Goal: Task Accomplishment & Management: Use online tool/utility

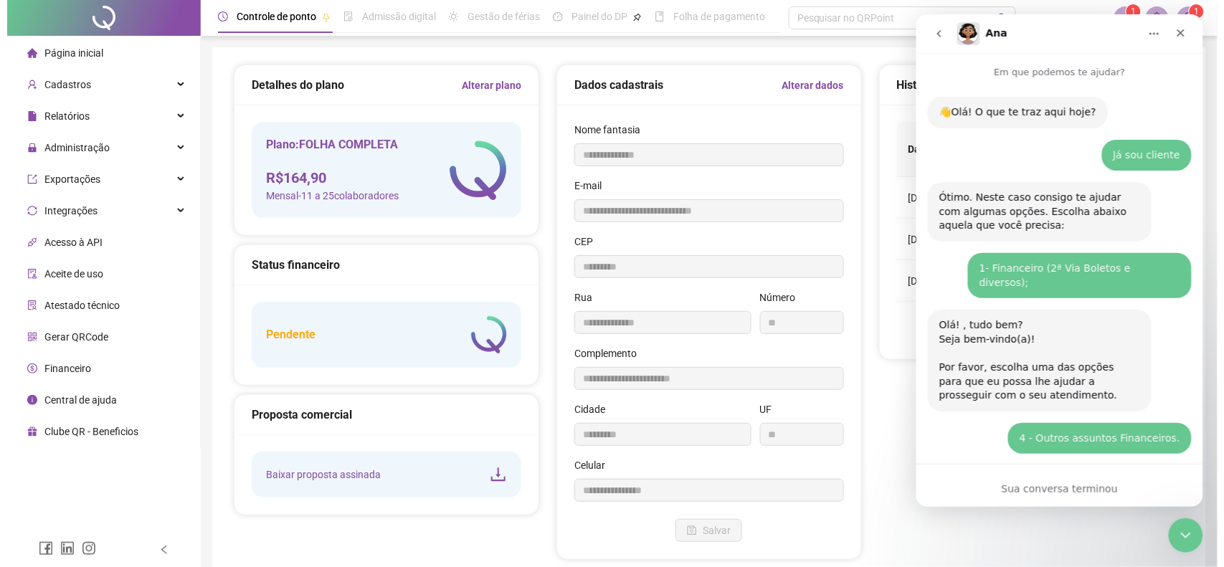
scroll to position [883, 0]
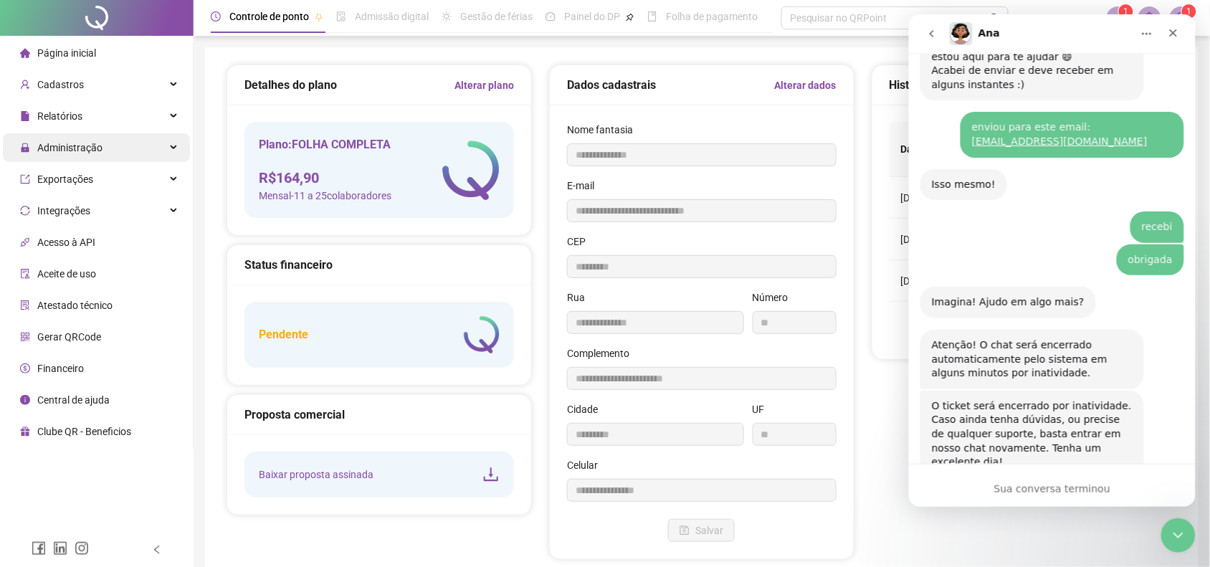
click at [130, 151] on div "Administração" at bounding box center [96, 147] width 187 height 29
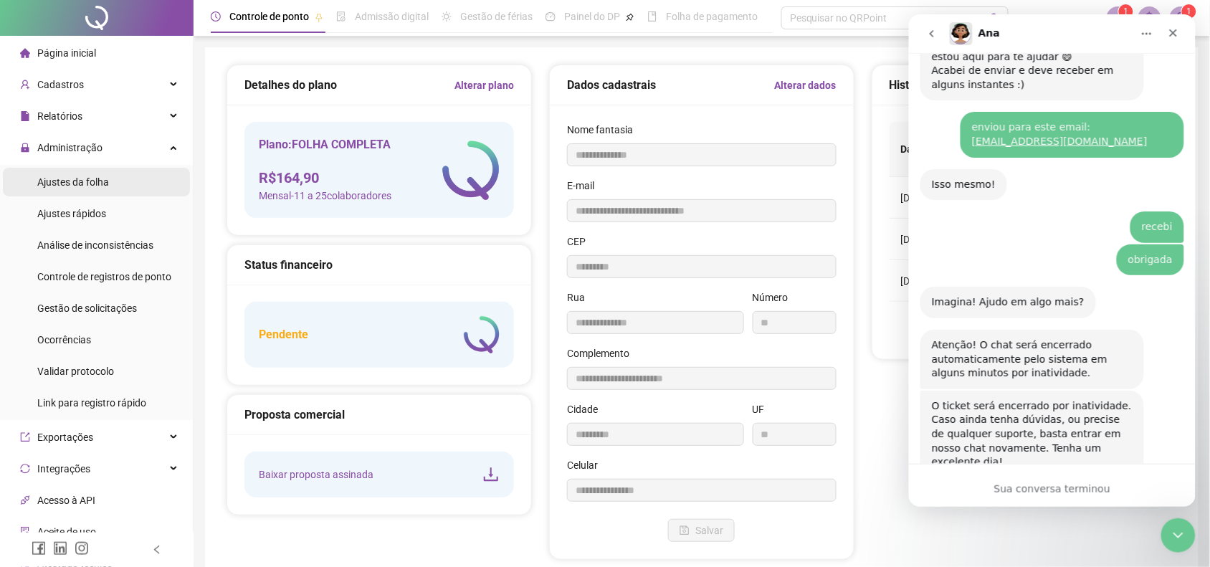
drag, startPoint x: 63, startPoint y: 184, endPoint x: 169, endPoint y: 442, distance: 279.1
click at [63, 184] on span "Ajustes da folha" at bounding box center [73, 181] width 72 height 11
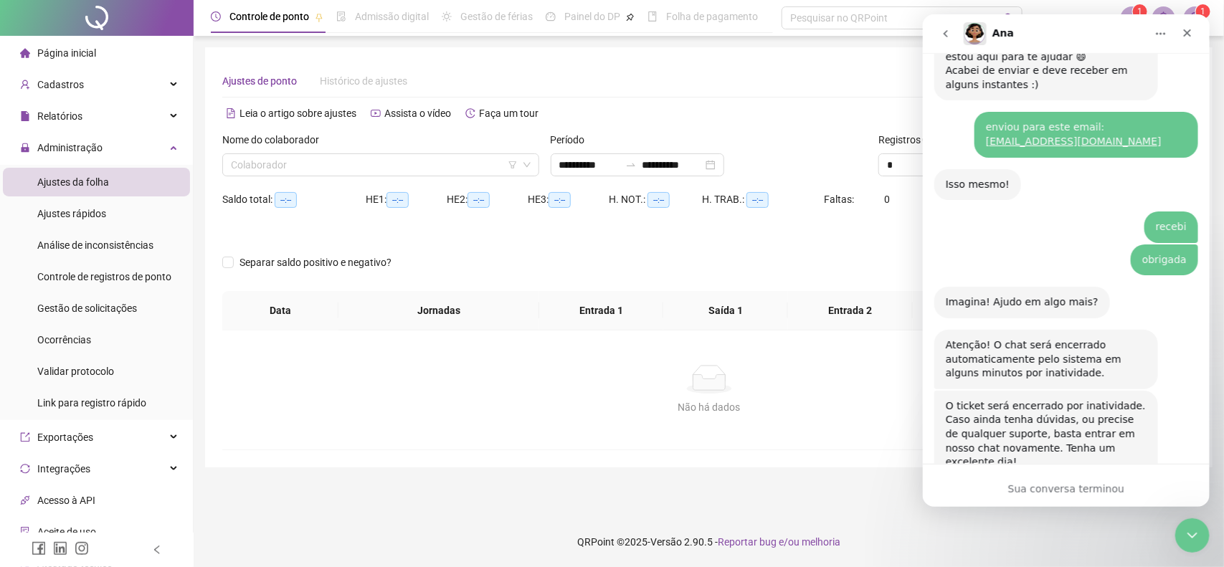
type input "**********"
click at [1187, 27] on icon "Fechar" at bounding box center [1186, 32] width 11 height 11
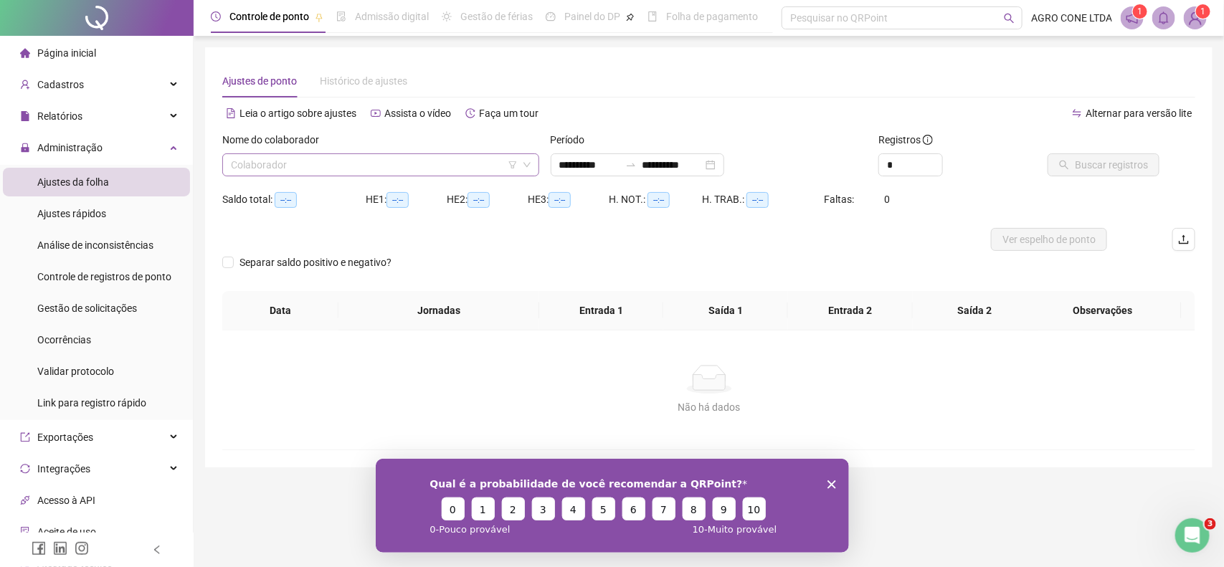
click at [386, 169] on input "search" at bounding box center [374, 165] width 287 height 22
drag, startPoint x: 1195, startPoint y: 22, endPoint x: 1174, endPoint y: 59, distance: 41.7
click at [1195, 23] on img at bounding box center [1195, 18] width 22 height 22
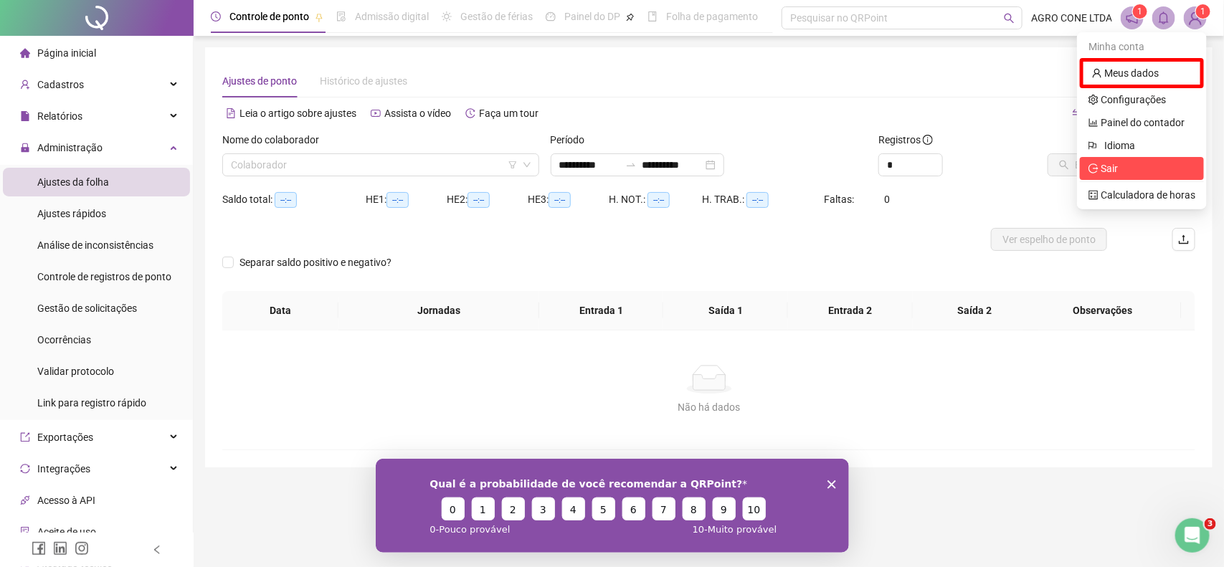
click at [1112, 179] on li "Sair" at bounding box center [1142, 168] width 124 height 23
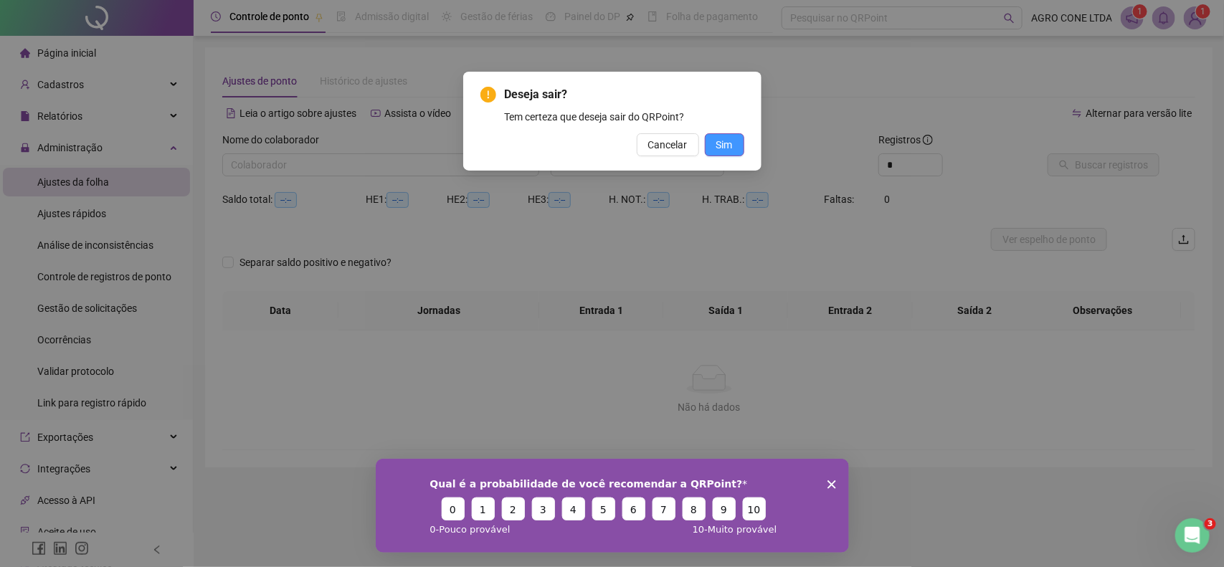
click at [729, 146] on span "Sim" at bounding box center [724, 145] width 16 height 16
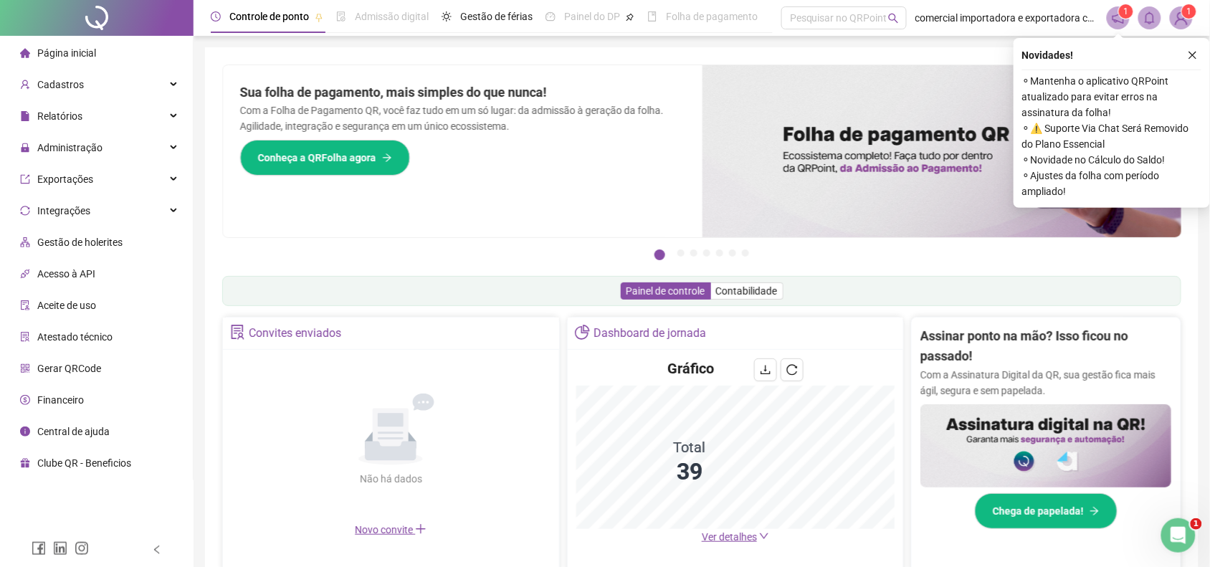
drag, startPoint x: 1194, startPoint y: 56, endPoint x: 1182, endPoint y: 81, distance: 27.9
click at [1192, 58] on icon "close" at bounding box center [1193, 55] width 10 height 10
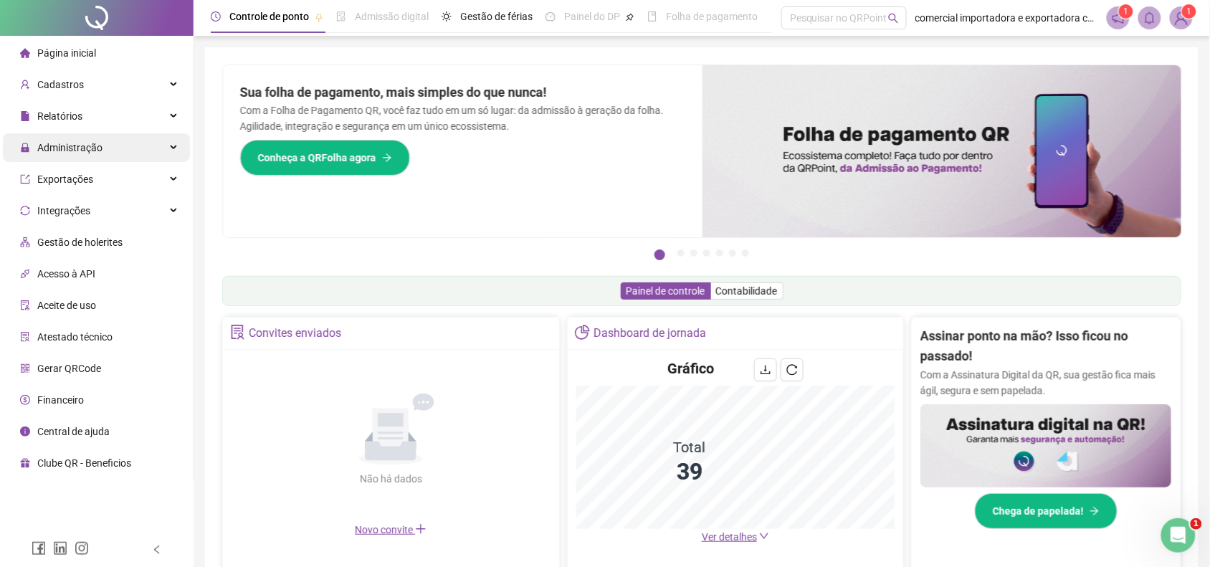
drag, startPoint x: 72, startPoint y: 141, endPoint x: 77, endPoint y: 159, distance: 19.5
click at [72, 142] on span "Administração" at bounding box center [69, 147] width 65 height 11
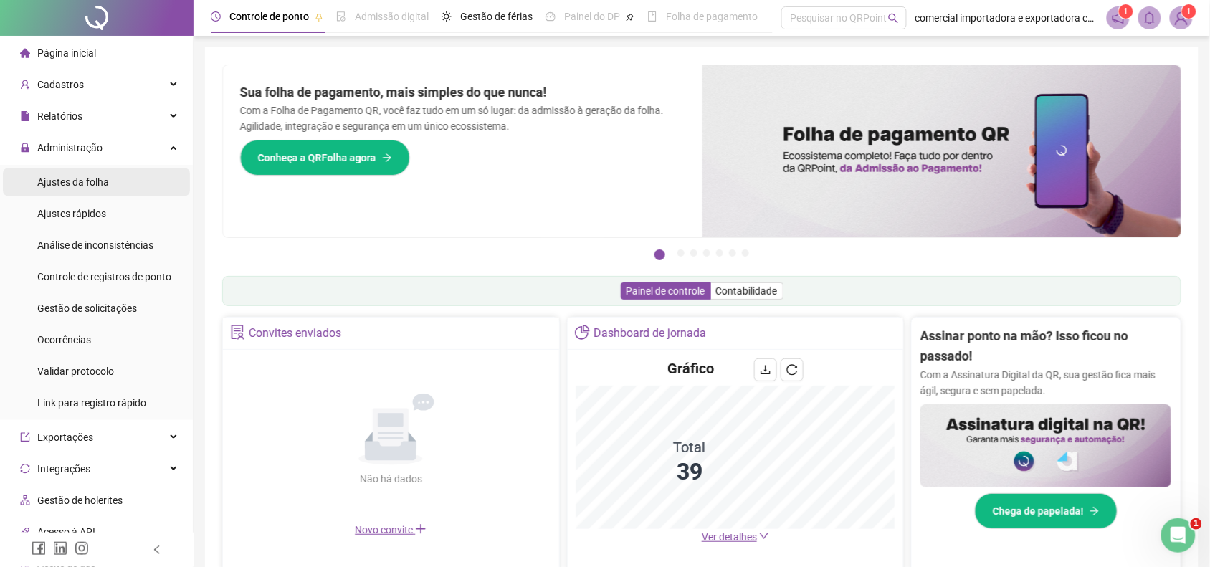
click at [56, 181] on span "Ajustes da folha" at bounding box center [73, 181] width 72 height 11
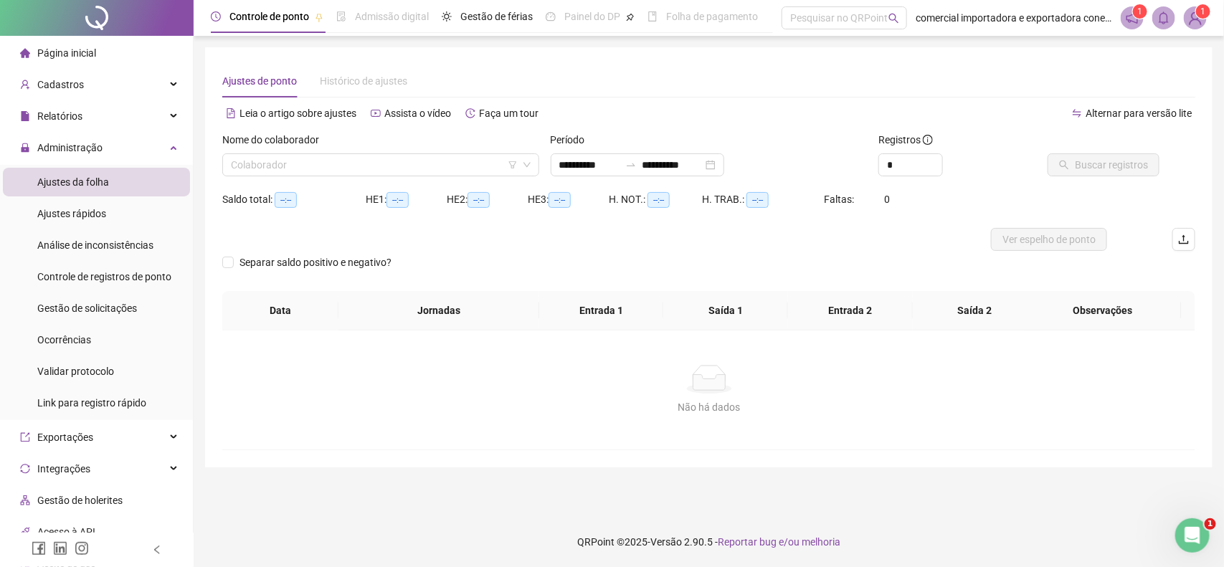
type input "**********"
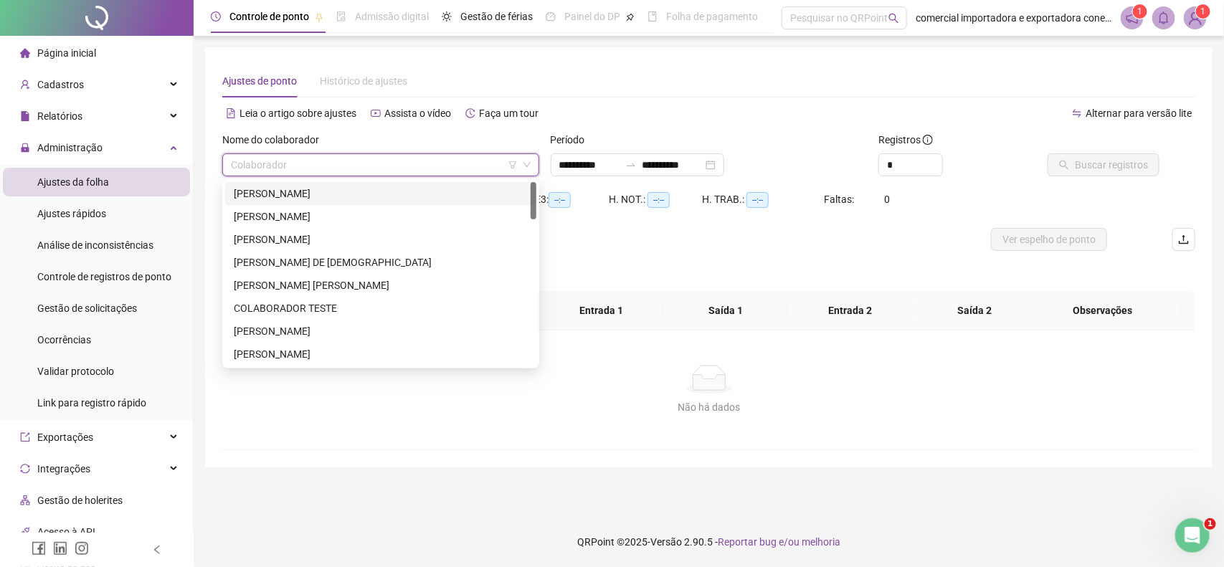
click at [292, 166] on input "search" at bounding box center [374, 165] width 287 height 22
click at [278, 215] on div "[PERSON_NAME]" at bounding box center [381, 217] width 294 height 16
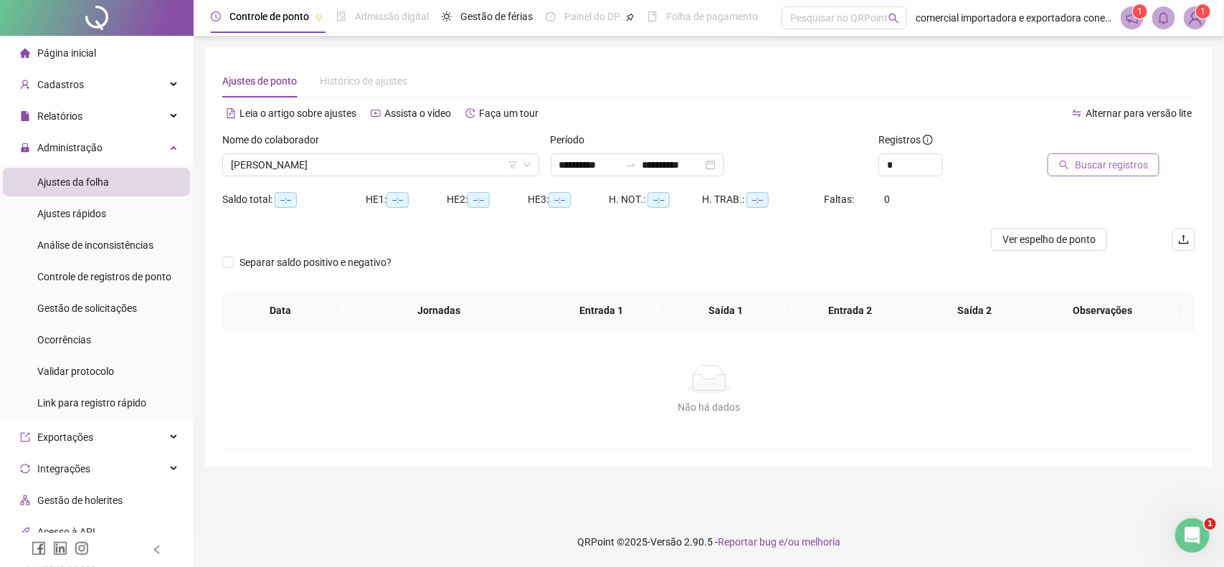
click at [1088, 163] on span "Buscar registros" at bounding box center [1111, 165] width 73 height 16
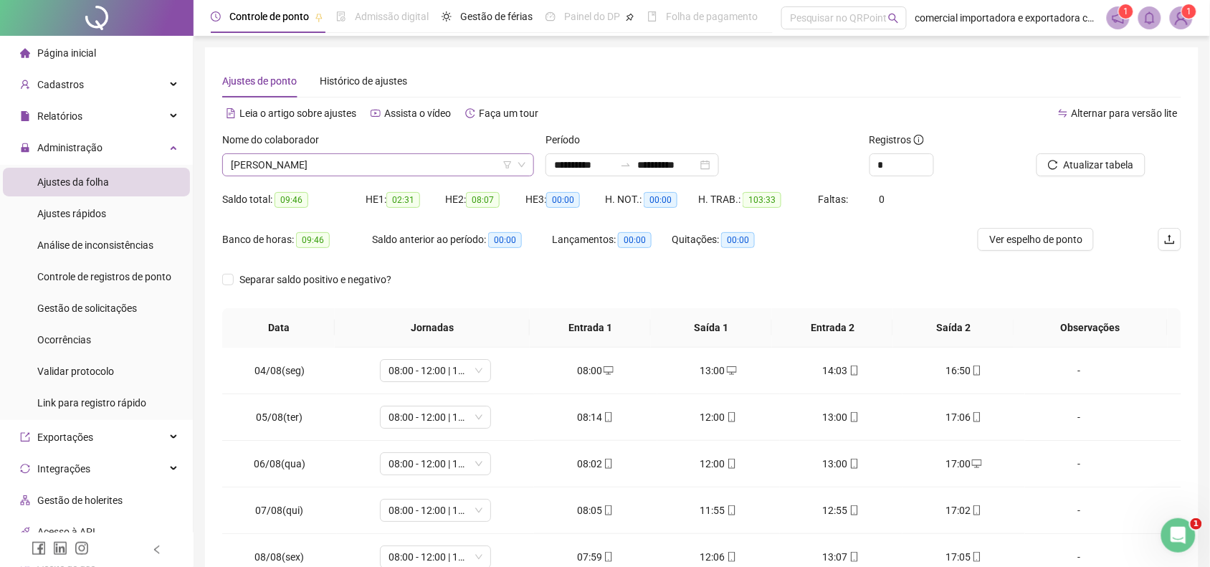
click at [338, 160] on span "[PERSON_NAME]" at bounding box center [378, 165] width 295 height 22
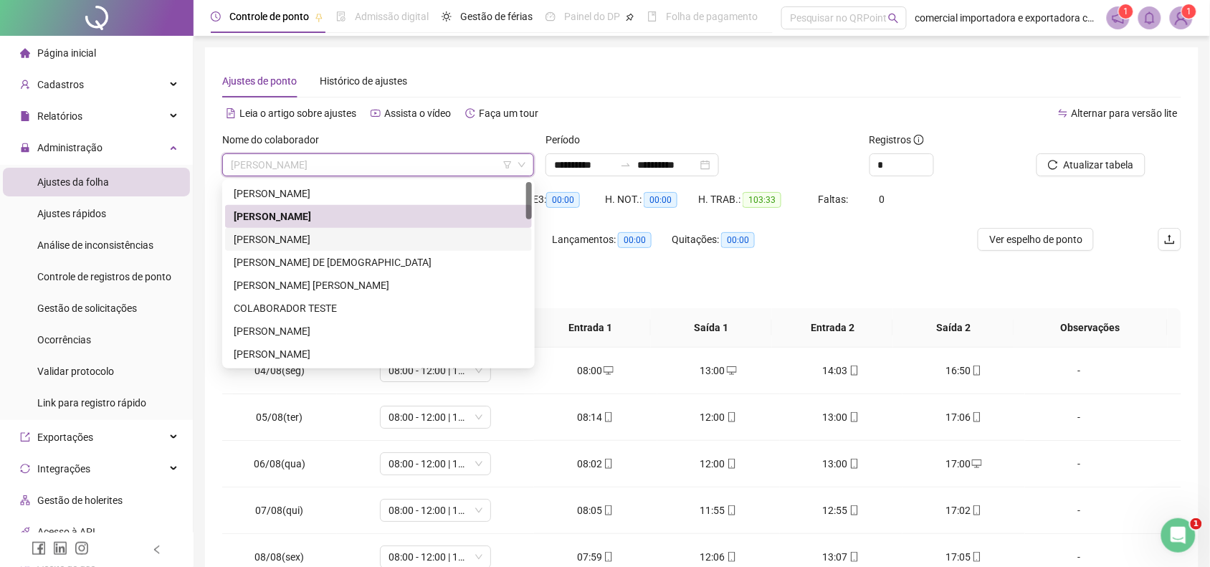
drag, startPoint x: 258, startPoint y: 244, endPoint x: 280, endPoint y: 252, distance: 22.9
click at [257, 244] on div "[PERSON_NAME]" at bounding box center [379, 240] width 290 height 16
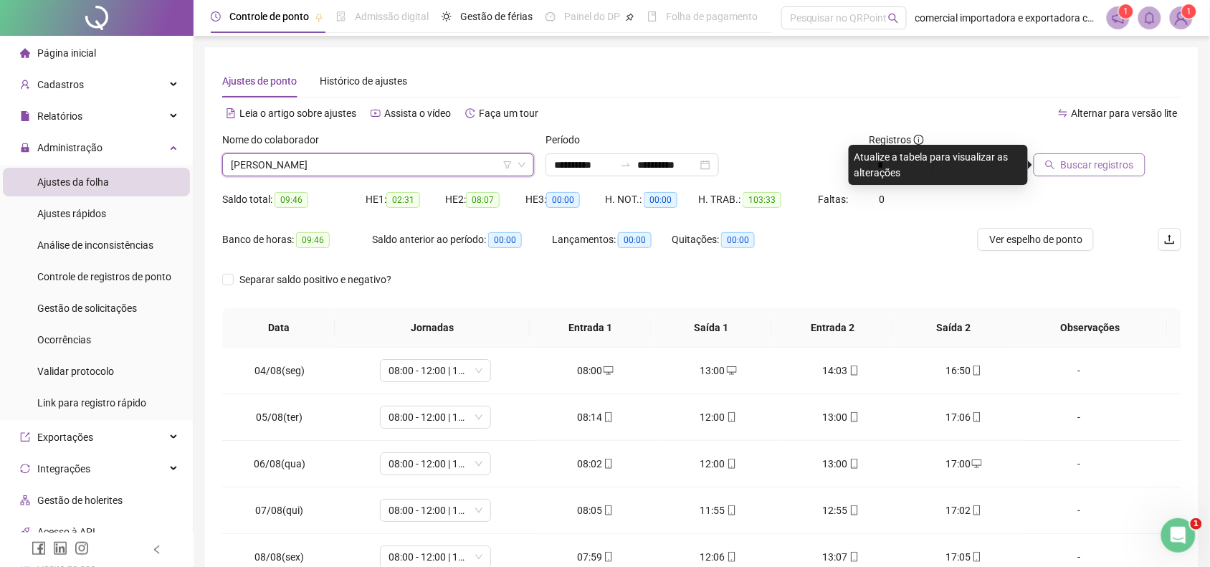
click at [1113, 170] on span "Buscar registros" at bounding box center [1097, 165] width 73 height 16
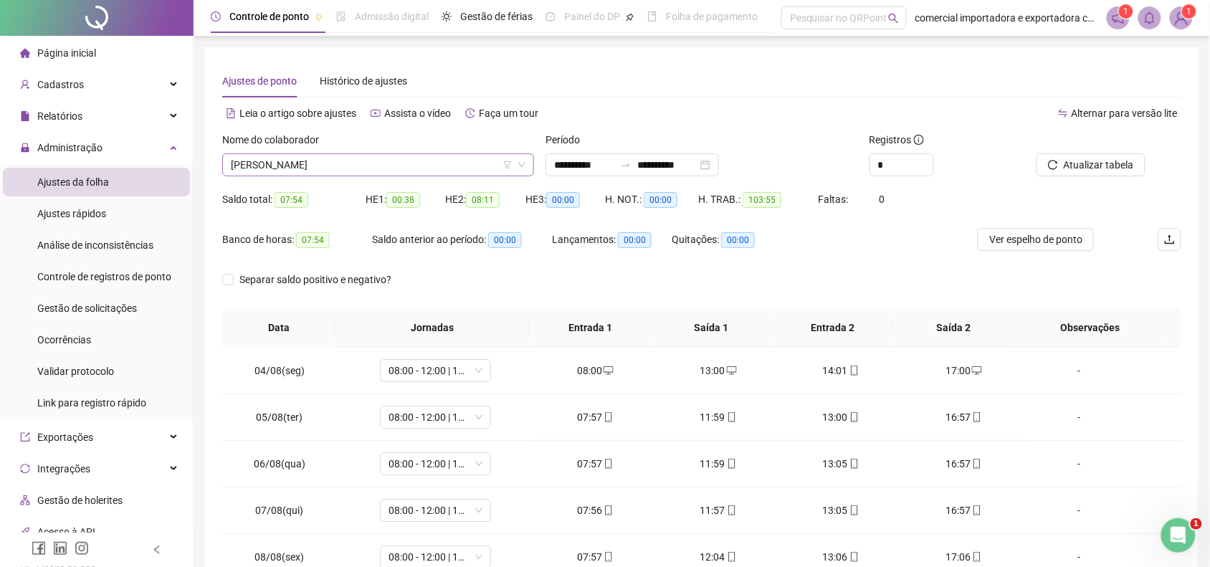
click at [331, 168] on span "[PERSON_NAME]" at bounding box center [378, 165] width 295 height 22
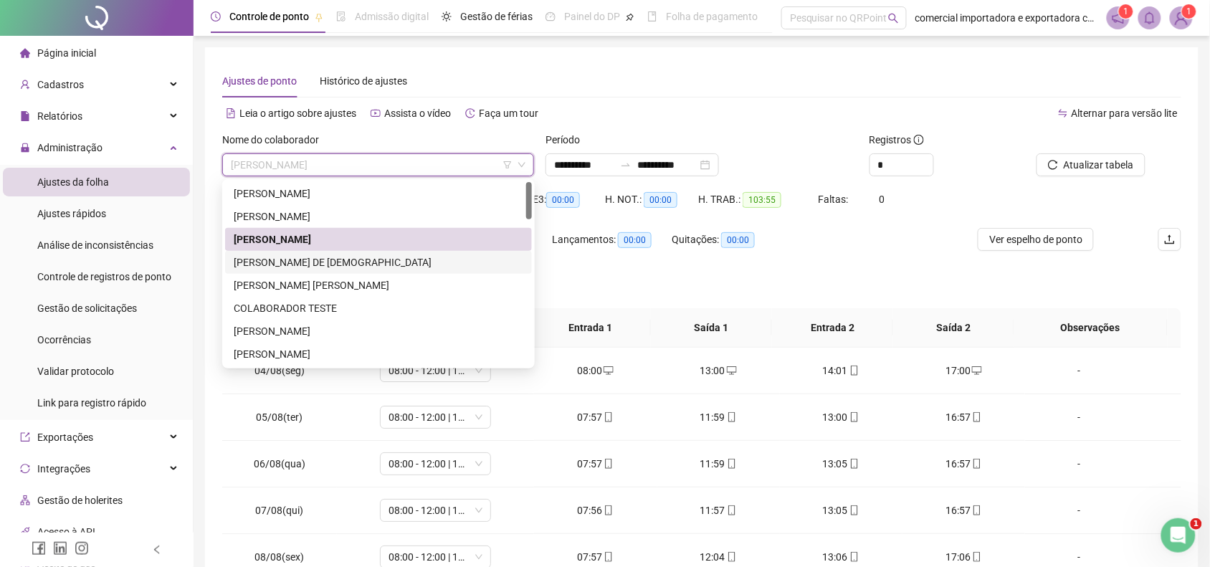
click at [291, 258] on div "[PERSON_NAME] DE [DEMOGRAPHIC_DATA]" at bounding box center [379, 263] width 290 height 16
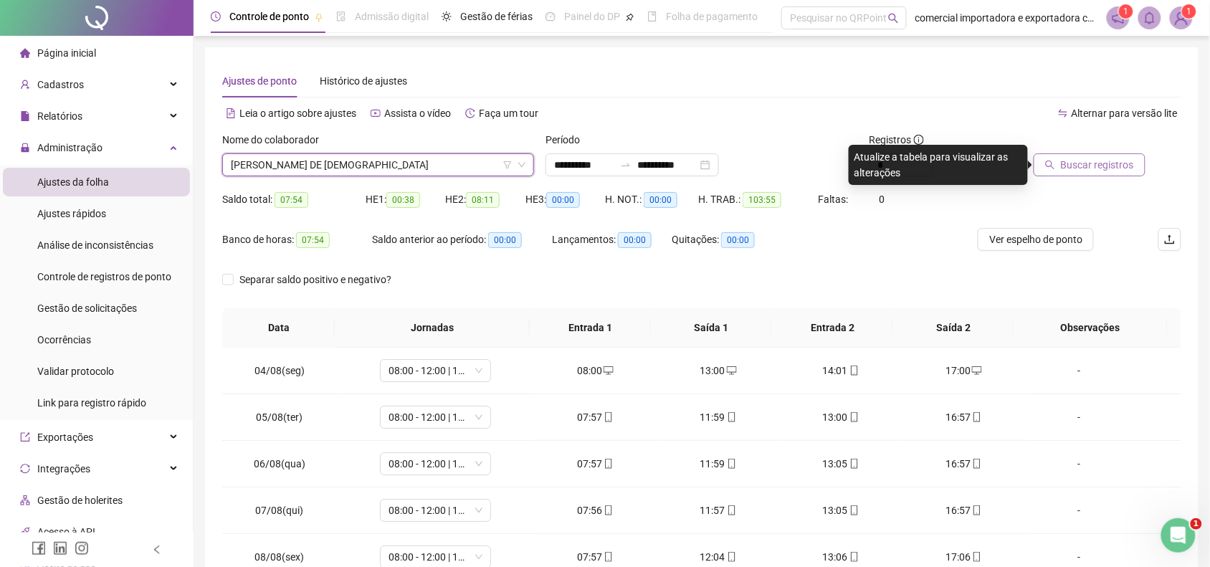
click at [1101, 162] on span "Buscar registros" at bounding box center [1097, 165] width 73 height 16
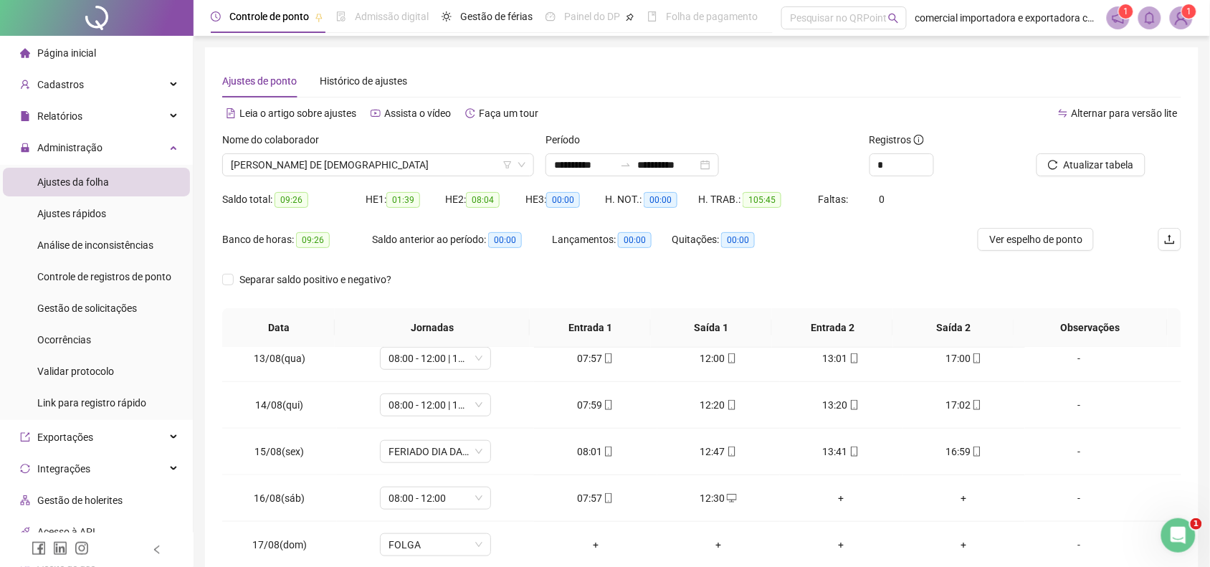
scroll to position [442, 0]
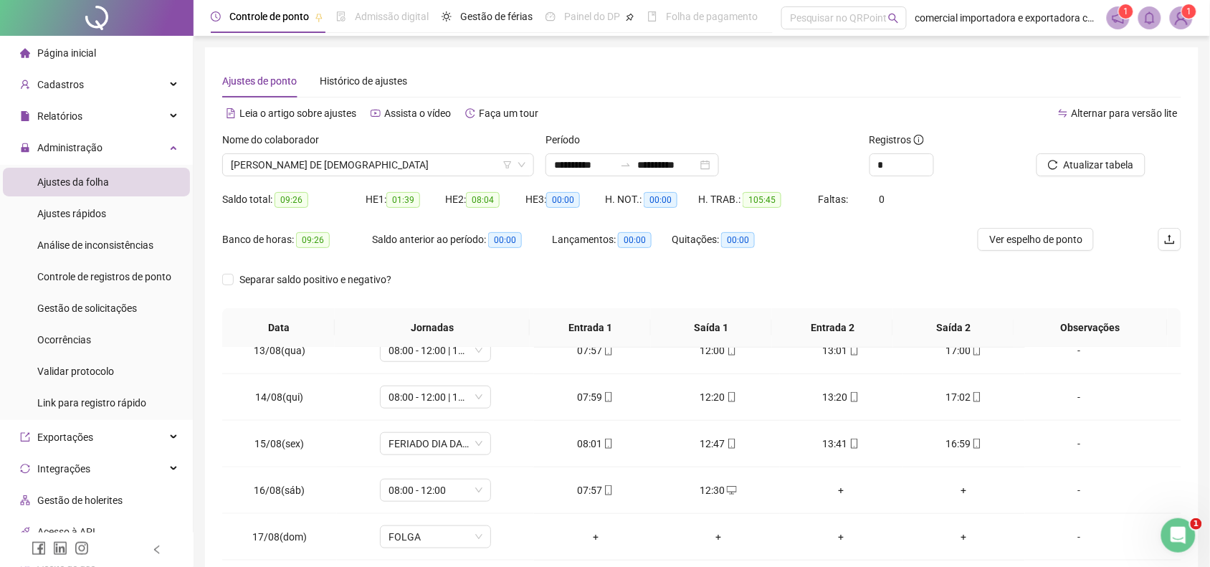
click at [486, 199] on span "08:04" at bounding box center [483, 200] width 34 height 16
click at [565, 201] on span "00:00" at bounding box center [563, 200] width 34 height 16
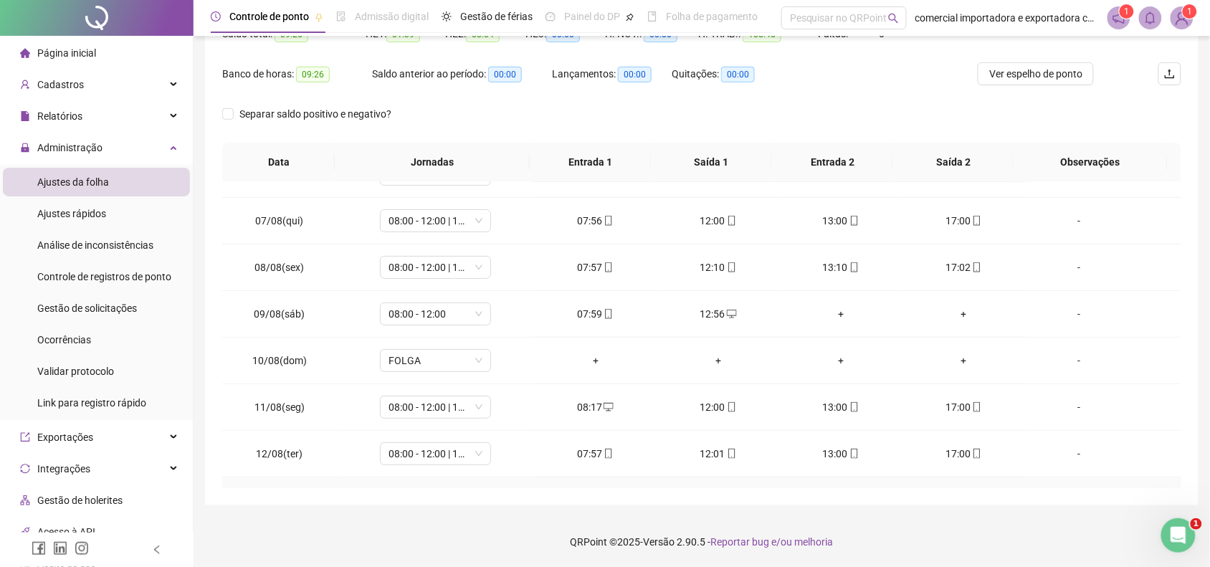
scroll to position [83, 0]
